Goal: Transaction & Acquisition: Subscribe to service/newsletter

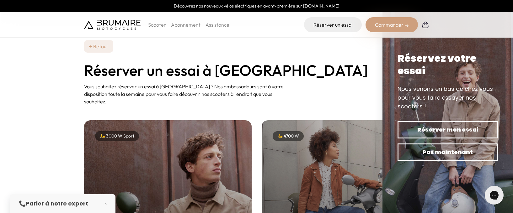
click at [262, 6] on link "Découvrez nos nouveaux vélos électriques en avant-première sur [DOMAIN_NAME]" at bounding box center [256, 6] width 513 height 12
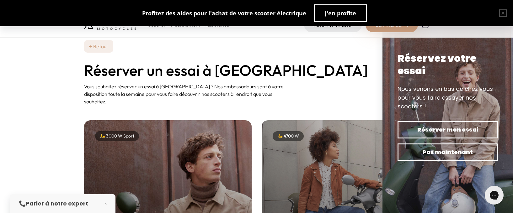
click at [49, 93] on section "← Retour Réserver un essai à Paris Vous souhaitez réserver un essai à [GEOGRAPH…" at bounding box center [256, 60] width 513 height 120
click at [103, 50] on link "← Retour" at bounding box center [98, 46] width 29 height 13
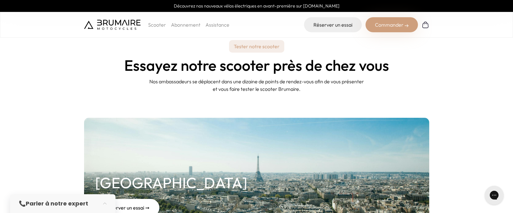
click at [159, 27] on p "Scooter" at bounding box center [157, 25] width 18 height 8
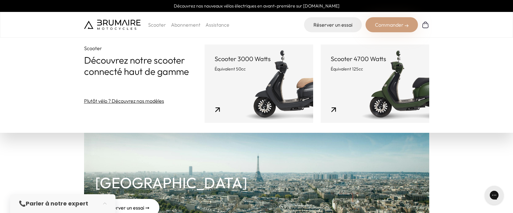
click at [244, 84] on link "Scooter 3000 Watts Équivalent 50cc" at bounding box center [258, 84] width 108 height 78
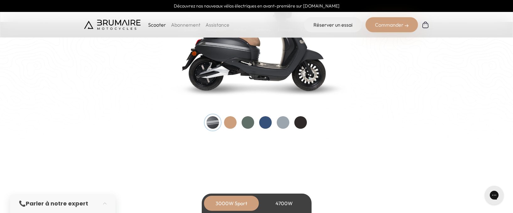
scroll to position [705, 0]
click at [265, 122] on div at bounding box center [265, 122] width 13 height 13
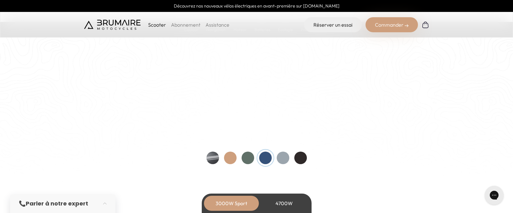
scroll to position [658, 0]
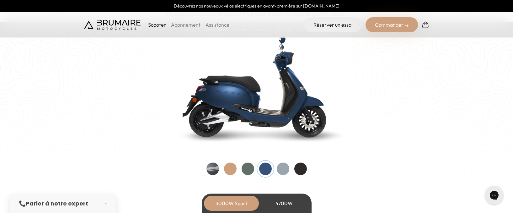
click at [229, 167] on div at bounding box center [230, 169] width 13 height 13
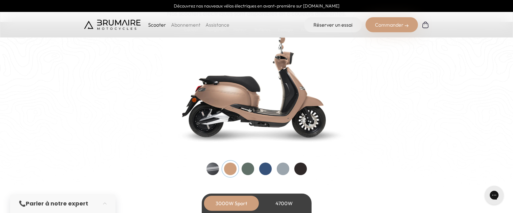
click at [301, 168] on div at bounding box center [300, 169] width 13 height 13
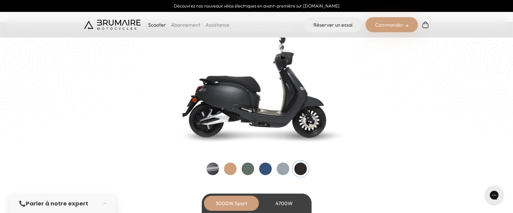
click at [282, 168] on div at bounding box center [282, 169] width 13 height 13
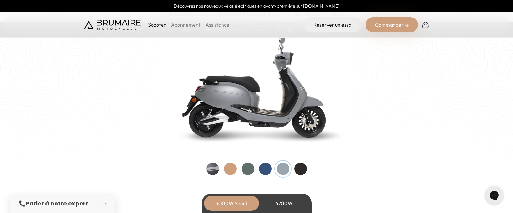
click at [264, 168] on div at bounding box center [265, 169] width 13 height 13
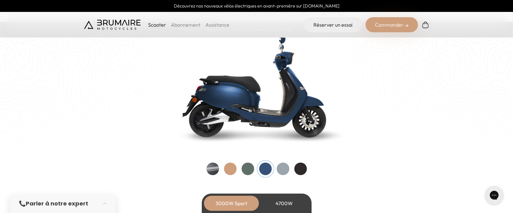
click at [246, 168] on div at bounding box center [247, 169] width 13 height 13
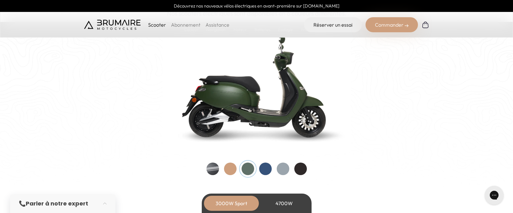
click at [214, 168] on div at bounding box center [212, 169] width 13 height 13
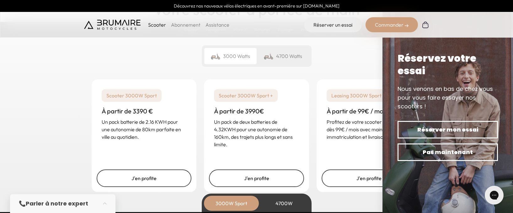
scroll to position [1522, 0]
click at [344, 198] on div "Scooter 3000W Sport À partir de 3390 € Un pack batterie de 2.16 KWH pour une au…" at bounding box center [256, 136] width 345 height 128
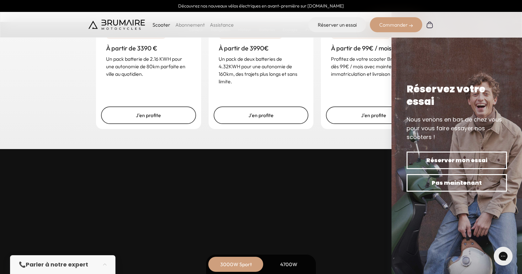
scroll to position [1579, 0]
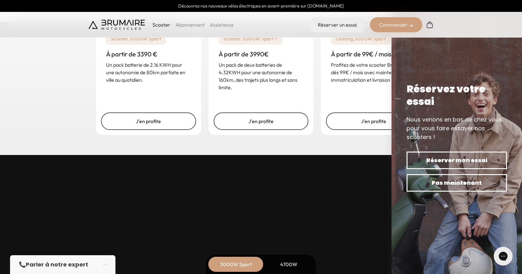
click at [338, 99] on div "Leasing 3000W Sport À partir de 99€ / mois Profitez de votre scooter Brumaire d…" at bounding box center [373, 78] width 105 height 113
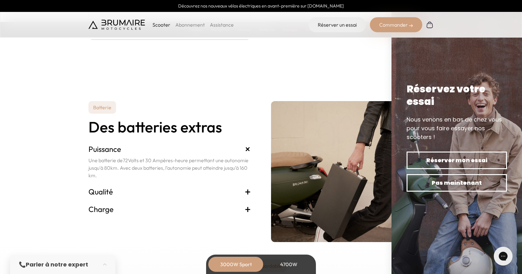
scroll to position [1239, 0]
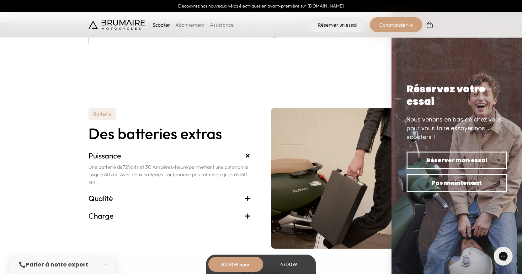
click at [248, 213] on span "+" at bounding box center [248, 216] width 6 height 10
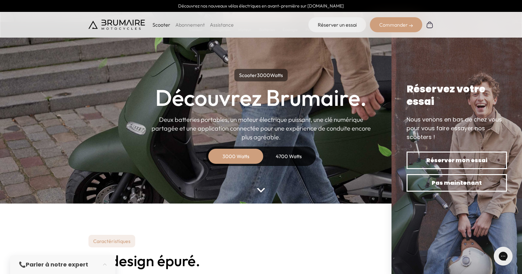
scroll to position [0, 0]
click at [184, 25] on link "Abonnement" at bounding box center [189, 25] width 29 height 6
